Goal: Information Seeking & Learning: Learn about a topic

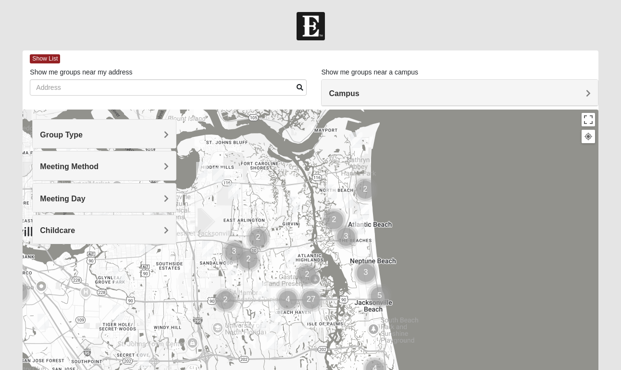
click at [141, 129] on div "Group Type" at bounding box center [104, 134] width 143 height 28
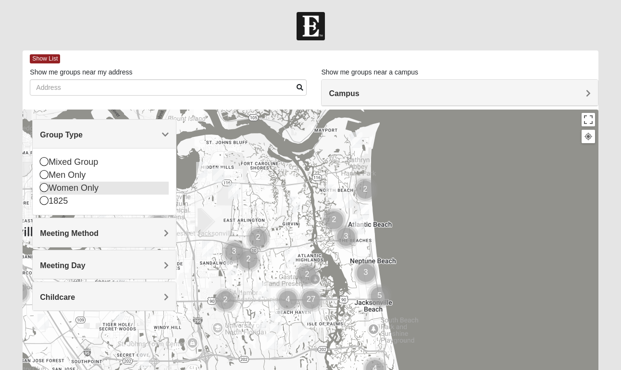
click at [45, 190] on icon at bounding box center [44, 187] width 9 height 9
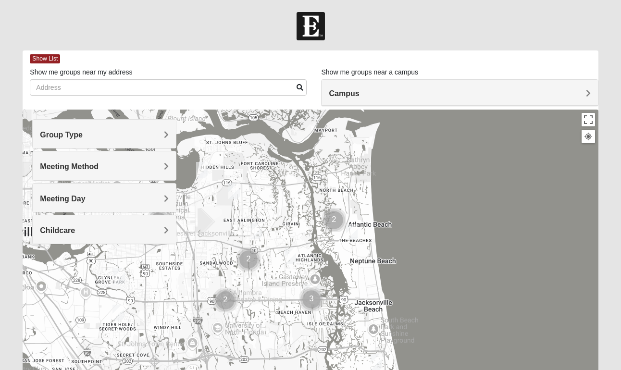
click at [88, 169] on span "Meeting Method" at bounding box center [69, 166] width 59 height 8
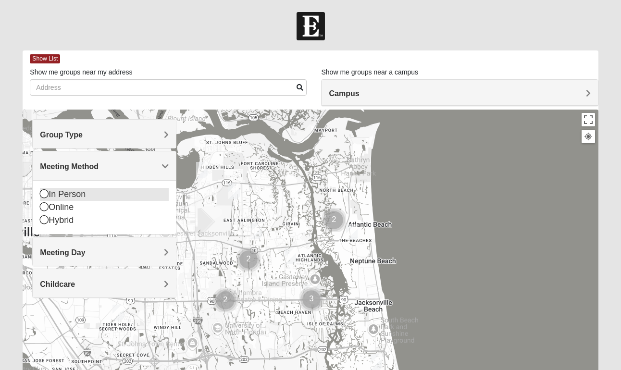
click at [43, 195] on icon at bounding box center [44, 193] width 9 height 9
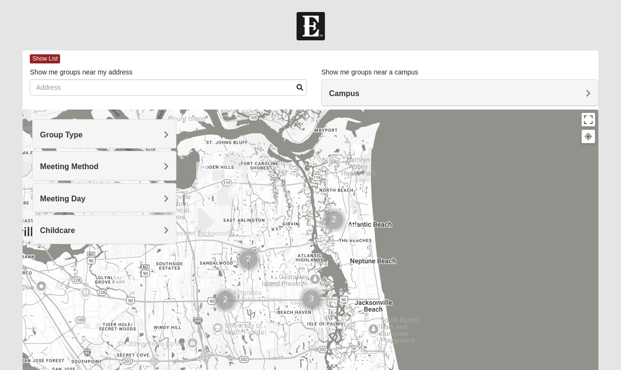
click at [107, 204] on div "Meeting Day" at bounding box center [104, 198] width 143 height 28
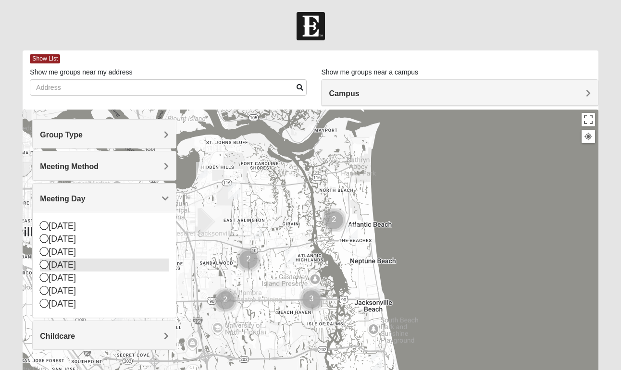
click at [45, 265] on icon at bounding box center [44, 264] width 9 height 9
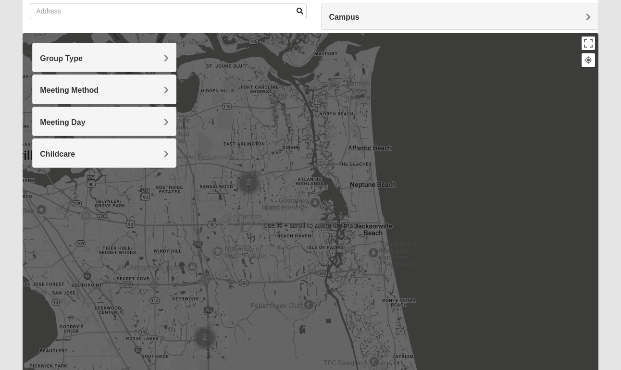
scroll to position [77, 0]
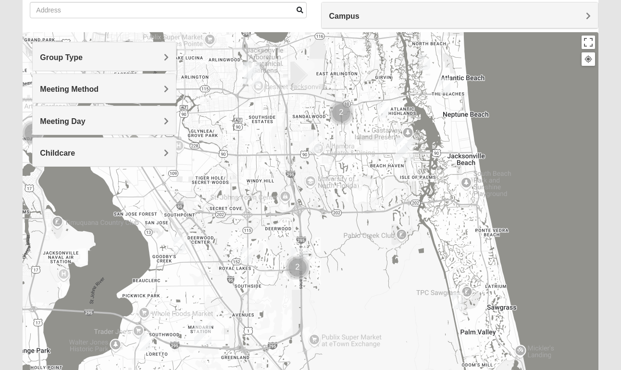
drag, startPoint x: 234, startPoint y: 289, endPoint x: 335, endPoint y: 198, distance: 136.1
click at [335, 198] on div at bounding box center [310, 224] width 575 height 384
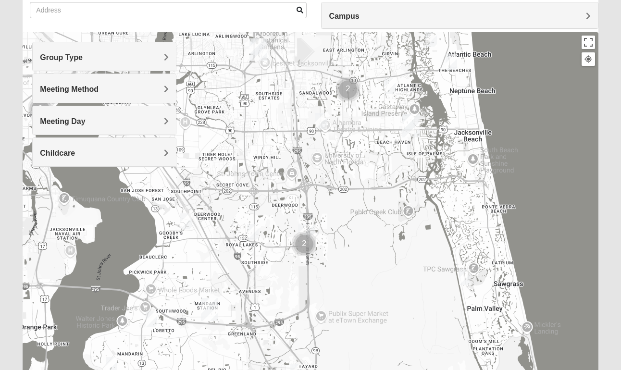
click at [303, 243] on img "Cluster of 2 groups" at bounding box center [304, 244] width 24 height 24
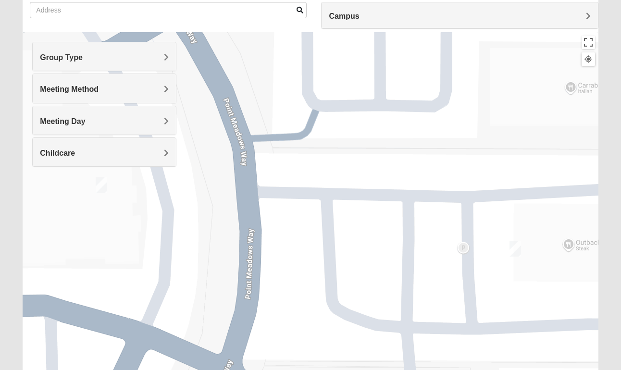
click at [517, 250] on img "Women's Dant/Shaw, Baymeadows" at bounding box center [515, 249] width 12 height 16
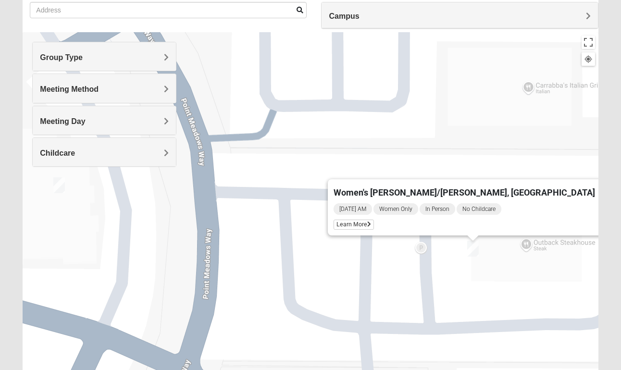
click at [63, 184] on img "On Campus Womens Bailey 32256" at bounding box center [59, 185] width 12 height 16
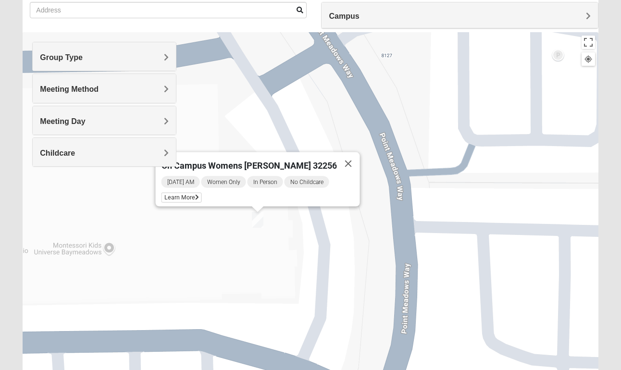
drag, startPoint x: 153, startPoint y: 210, endPoint x: 267, endPoint y: 247, distance: 119.7
click at [267, 247] on div "On Campus Womens Bailey 32256 Wednesday AM Women Only In Person No Childcare Le…" at bounding box center [310, 224] width 575 height 384
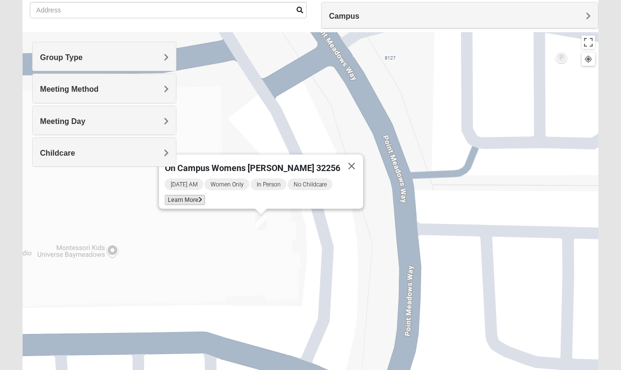
click at [198, 195] on span "Learn More" at bounding box center [184, 200] width 40 height 10
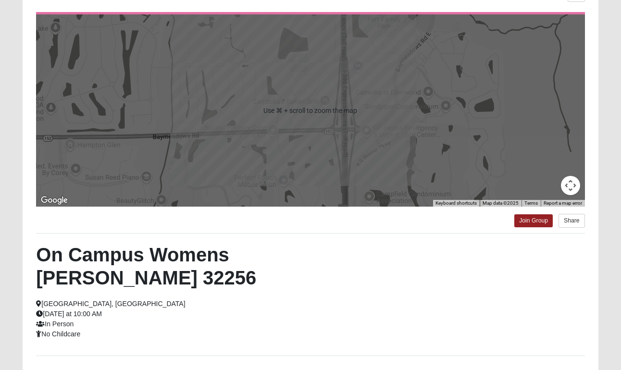
scroll to position [74, 0]
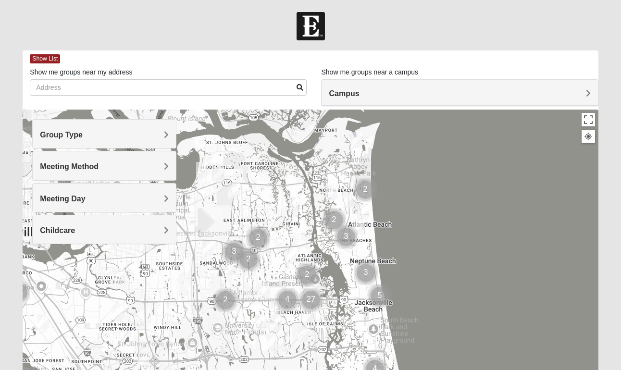
click at [124, 136] on h4 "Group Type" at bounding box center [104, 134] width 128 height 9
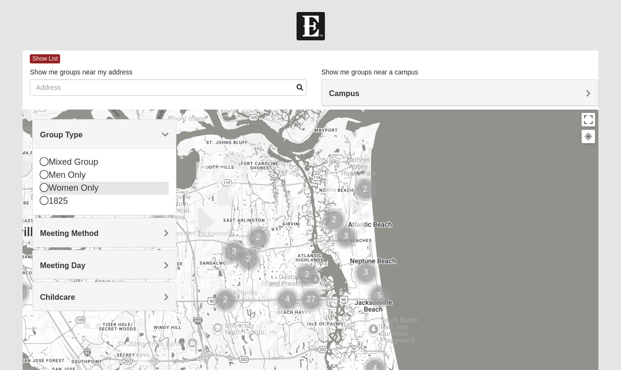
click at [44, 189] on icon at bounding box center [44, 187] width 9 height 9
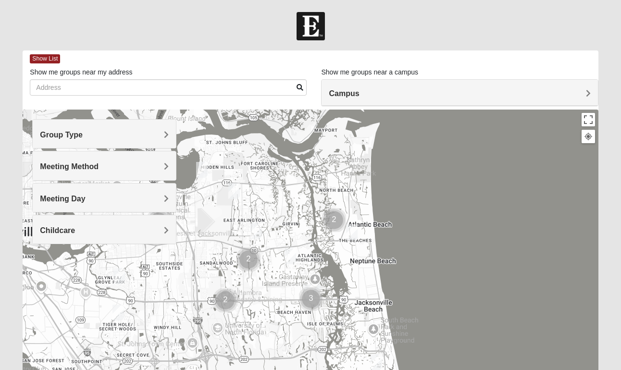
click at [66, 191] on div "Meeting Day" at bounding box center [104, 198] width 143 height 28
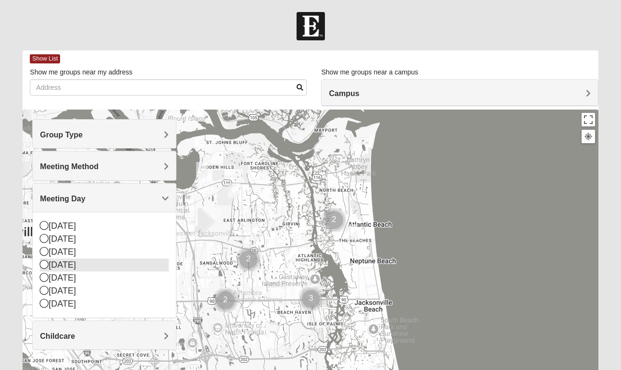
click at [46, 260] on icon at bounding box center [44, 264] width 9 height 9
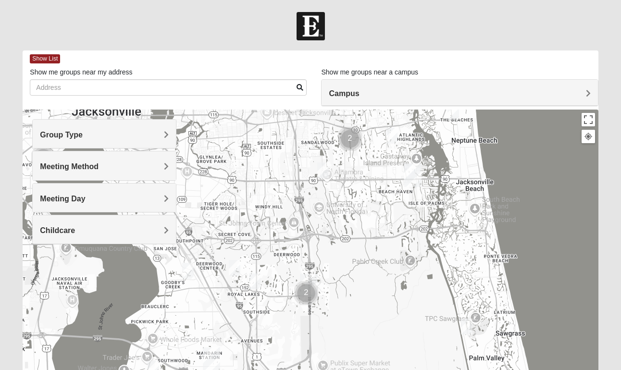
drag, startPoint x: 273, startPoint y: 308, endPoint x: 374, endPoint y: 186, distance: 158.3
click at [374, 186] on div at bounding box center [310, 302] width 575 height 384
click at [306, 293] on img "Cluster of 2 groups" at bounding box center [307, 293] width 24 height 24
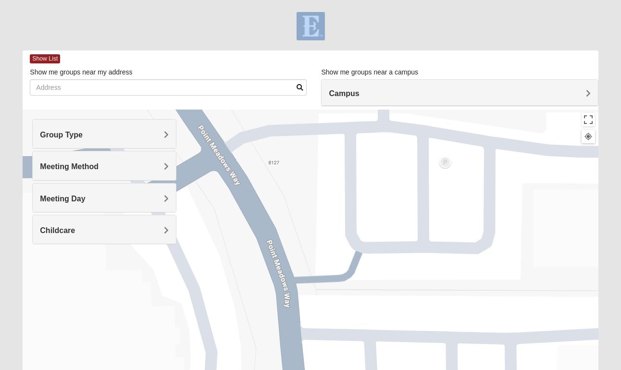
drag, startPoint x: 433, startPoint y: 49, endPoint x: 432, endPoint y: 17, distance: 32.7
click at [433, 17] on form "Log In Find A Group Error Show List Loading Groups" at bounding box center [310, 270] width 621 height 517
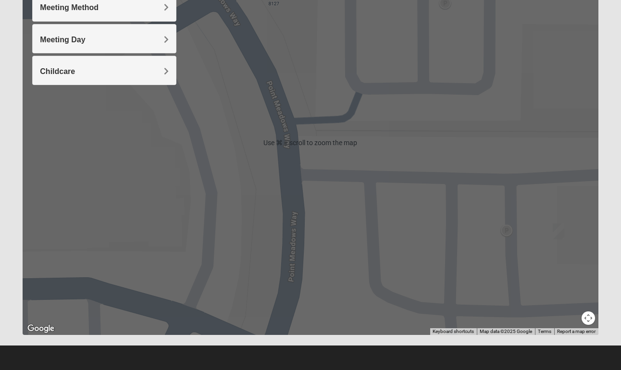
scroll to position [159, 0]
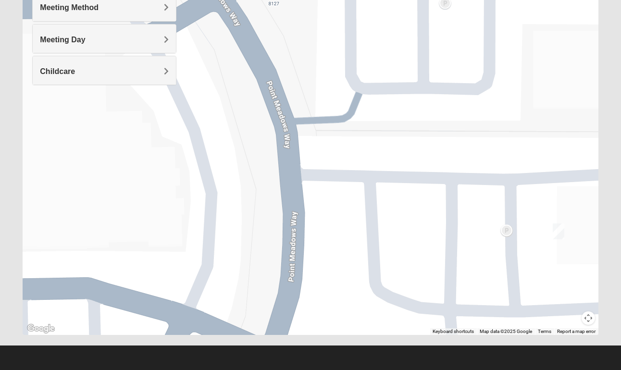
click at [362, 178] on div "To navigate, press the arrow keys." at bounding box center [310, 143] width 575 height 384
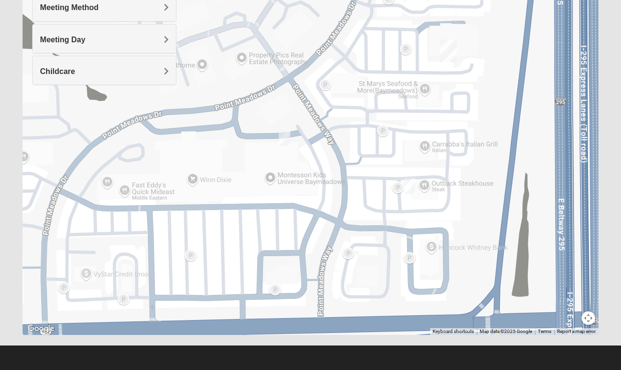
click at [407, 185] on img "Women's Dant/Shaw, Baymeadows" at bounding box center [410, 186] width 12 height 16
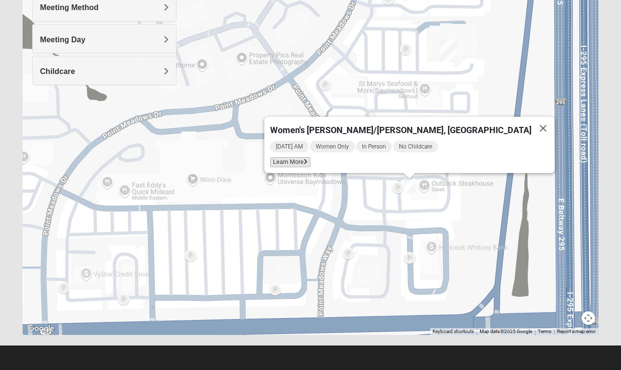
click at [310, 160] on span "Learn More" at bounding box center [290, 162] width 40 height 10
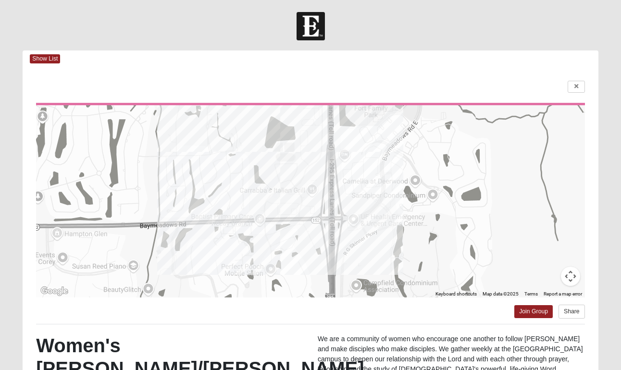
scroll to position [0, 0]
click at [577, 92] on link at bounding box center [576, 87] width 17 height 12
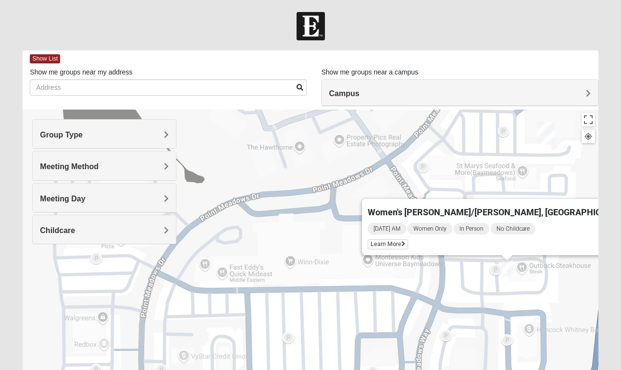
drag, startPoint x: 239, startPoint y: 239, endPoint x: 365, endPoint y: 156, distance: 150.7
click at [365, 156] on div "Women's [PERSON_NAME]/[PERSON_NAME], Baymeadows [DATE] AM Women Only In Person …" at bounding box center [310, 302] width 575 height 384
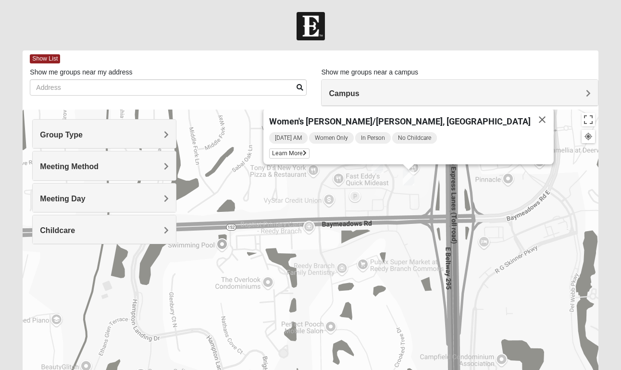
drag, startPoint x: 382, startPoint y: 235, endPoint x: 406, endPoint y: 261, distance: 36.0
click at [406, 261] on div "Women's [PERSON_NAME]/[PERSON_NAME], Baymeadows [DATE] AM Women Only In Person …" at bounding box center [310, 302] width 575 height 384
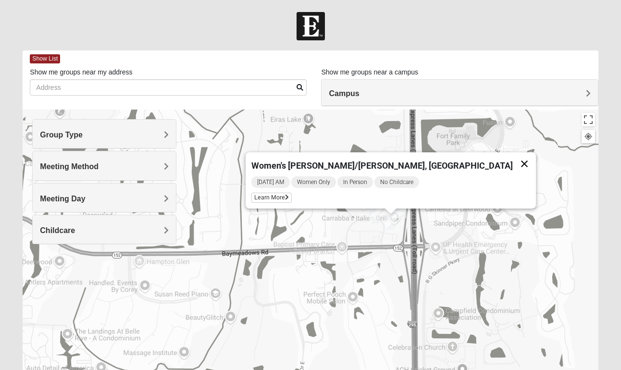
click at [513, 160] on button "Close" at bounding box center [524, 163] width 23 height 23
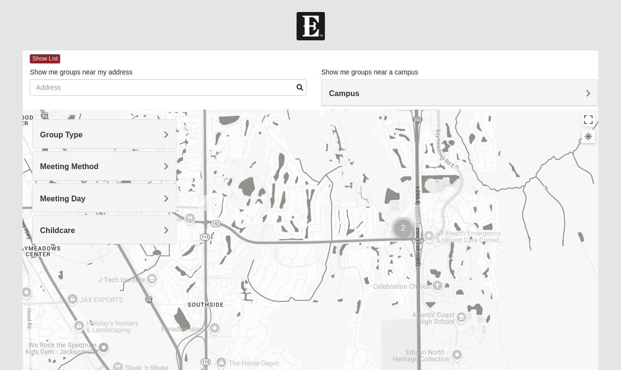
click at [203, 207] on img "Womens Coady" at bounding box center [204, 203] width 12 height 16
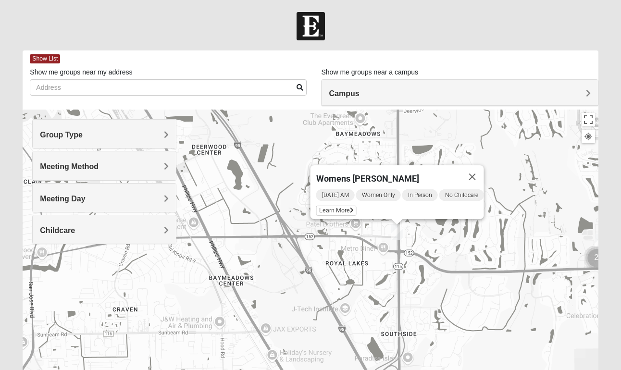
drag, startPoint x: 222, startPoint y: 229, endPoint x: 416, endPoint y: 250, distance: 195.3
click at [416, 250] on div "Womens [PERSON_NAME] [DATE] AM Women Only In Person No Childcare Learn More" at bounding box center [310, 302] width 575 height 384
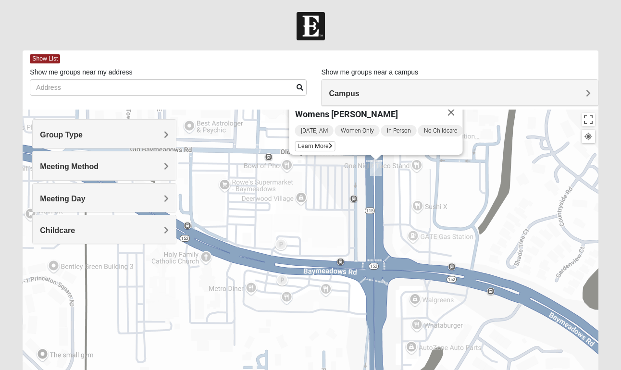
drag, startPoint x: 379, startPoint y: 205, endPoint x: 373, endPoint y: 412, distance: 207.2
click at [373, 370] on html "Log In Find A Group Error Show List Loading Groups" at bounding box center [310, 264] width 621 height 529
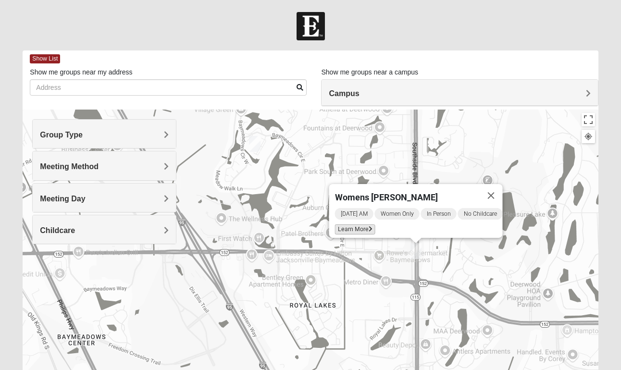
click at [346, 225] on span "Learn More" at bounding box center [354, 229] width 40 height 10
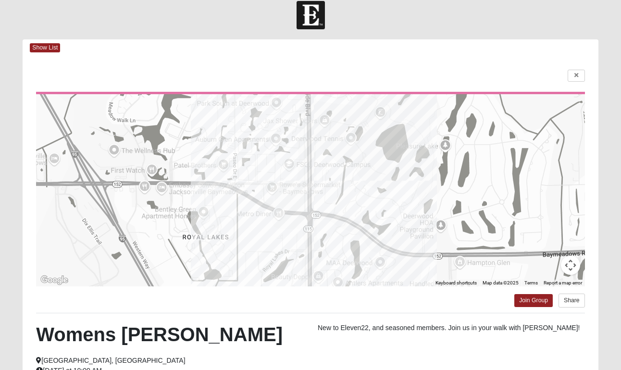
scroll to position [6, 0]
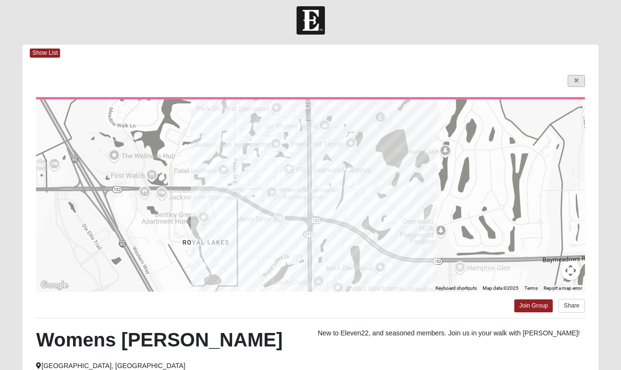
click at [578, 84] on link at bounding box center [576, 81] width 17 height 12
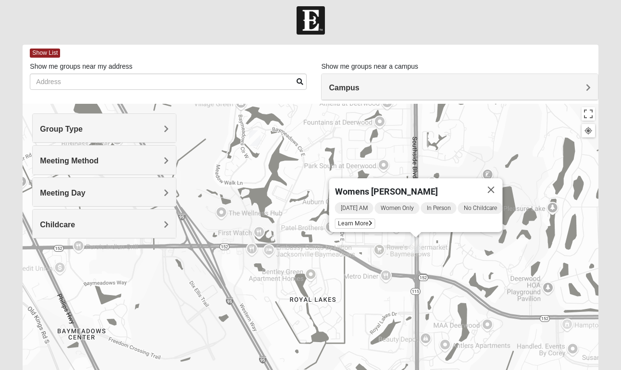
click at [129, 193] on h4 "Meeting Day" at bounding box center [104, 192] width 128 height 9
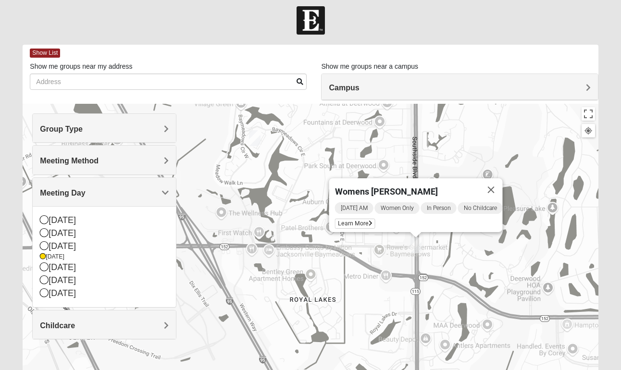
click at [251, 141] on img "Women’s Bowie 32256 Southside Baymeadows" at bounding box center [255, 138] width 12 height 16
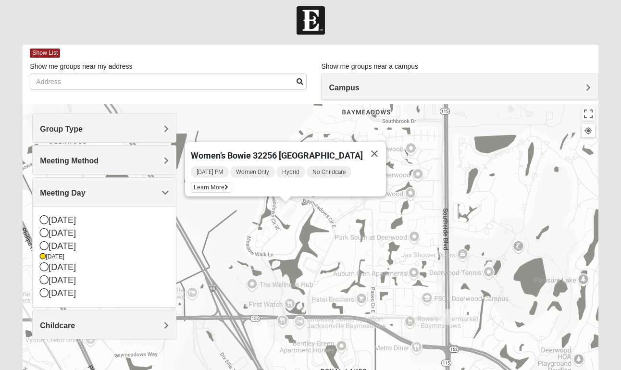
drag, startPoint x: 312, startPoint y: 240, endPoint x: 347, endPoint y: 246, distance: 35.5
click at [347, 246] on div "Women’s Bowie 32256 [GEOGRAPHIC_DATA] [DATE] PM Women Only Hybrid No Childcare …" at bounding box center [310, 296] width 575 height 384
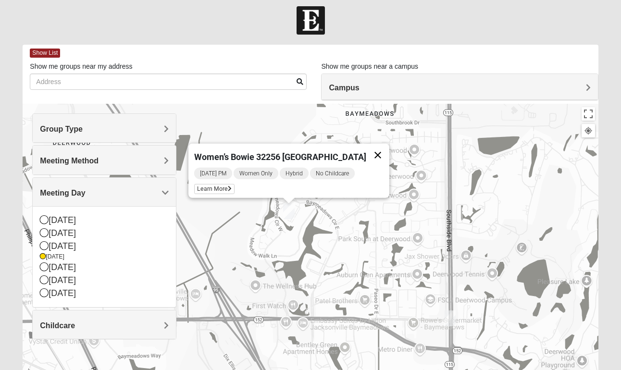
click at [383, 148] on button "Close" at bounding box center [377, 155] width 23 height 23
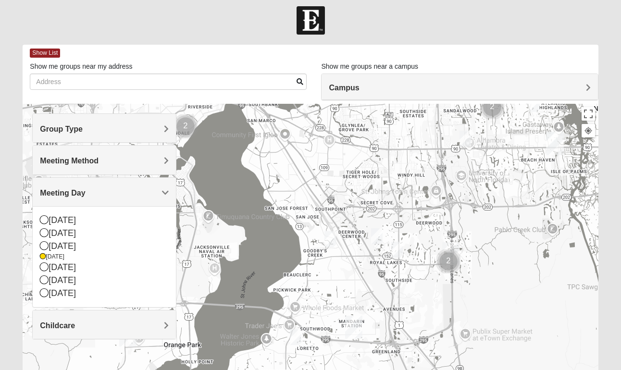
click at [330, 242] on img "Womens Womack 32217" at bounding box center [330, 239] width 12 height 16
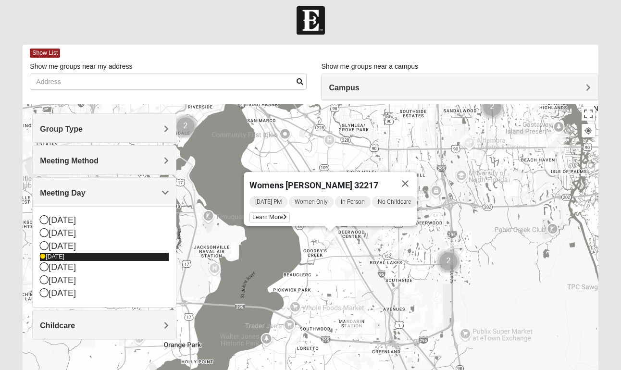
click at [44, 256] on icon at bounding box center [43, 257] width 6 height 6
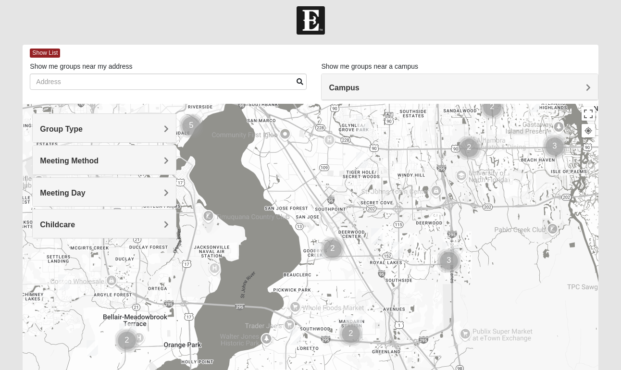
click at [61, 198] on div "Meeting Day" at bounding box center [104, 192] width 143 height 28
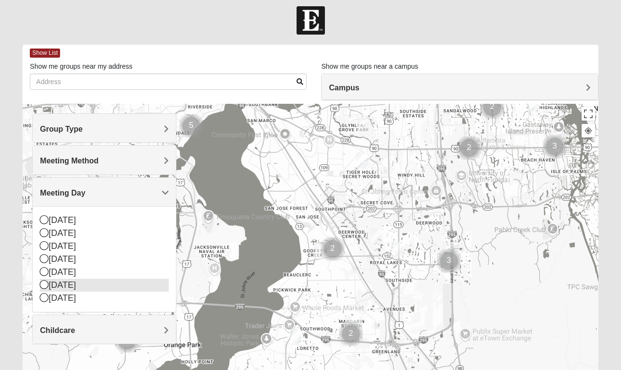
click at [44, 284] on icon at bounding box center [44, 284] width 9 height 9
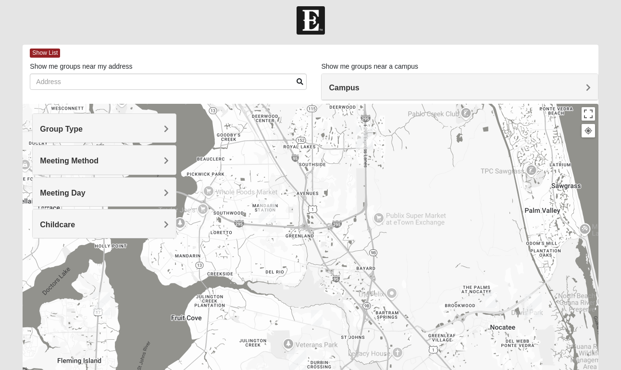
drag, startPoint x: 488, startPoint y: 285, endPoint x: 399, endPoint y: 170, distance: 145.7
click at [399, 170] on div at bounding box center [310, 296] width 575 height 384
click at [321, 319] on img "Womens Urbanski 32259" at bounding box center [317, 318] width 12 height 16
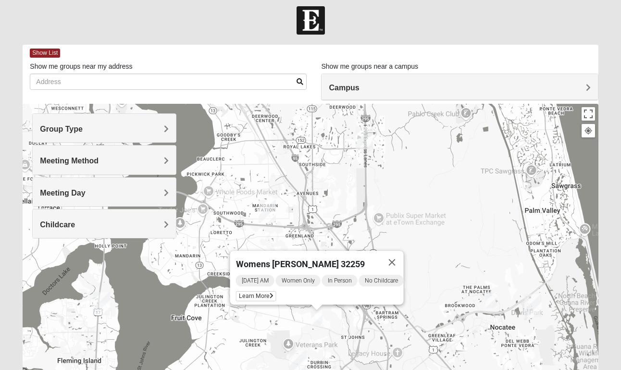
click at [484, 292] on div "Womens [PERSON_NAME] 32259 [DATE] AM Women Only In Person No Childcare Learn Mo…" at bounding box center [310, 296] width 575 height 384
click at [492, 296] on img "Womens Piscitelli 32081" at bounding box center [491, 300] width 12 height 16
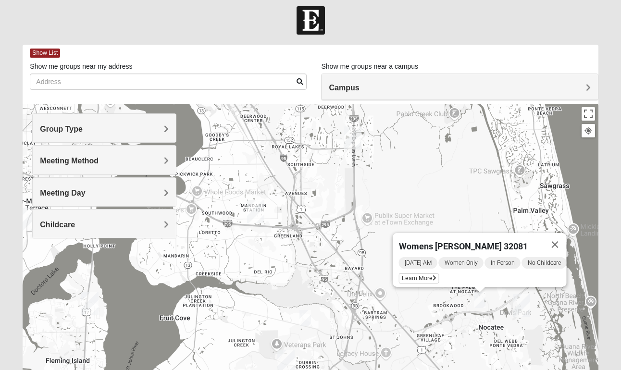
click at [368, 208] on div "Womens [PERSON_NAME] 32081 [DATE] AM Women Only In Person No Childcare Learn Mo…" at bounding box center [310, 296] width 575 height 384
click at [347, 140] on img "Baymeadows" at bounding box center [352, 137] width 17 height 23
